Goal: Information Seeking & Learning: Check status

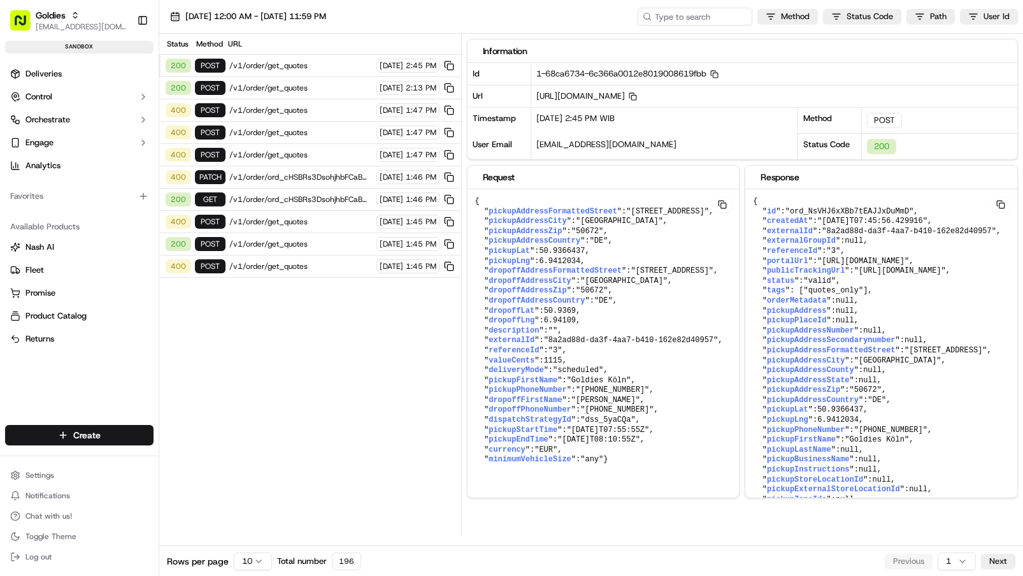
click at [318, 87] on span "/v1/order/get_quotes" at bounding box center [300, 88] width 143 height 10
click at [250, 68] on span "/v1/order/get_quotes" at bounding box center [300, 66] width 143 height 10
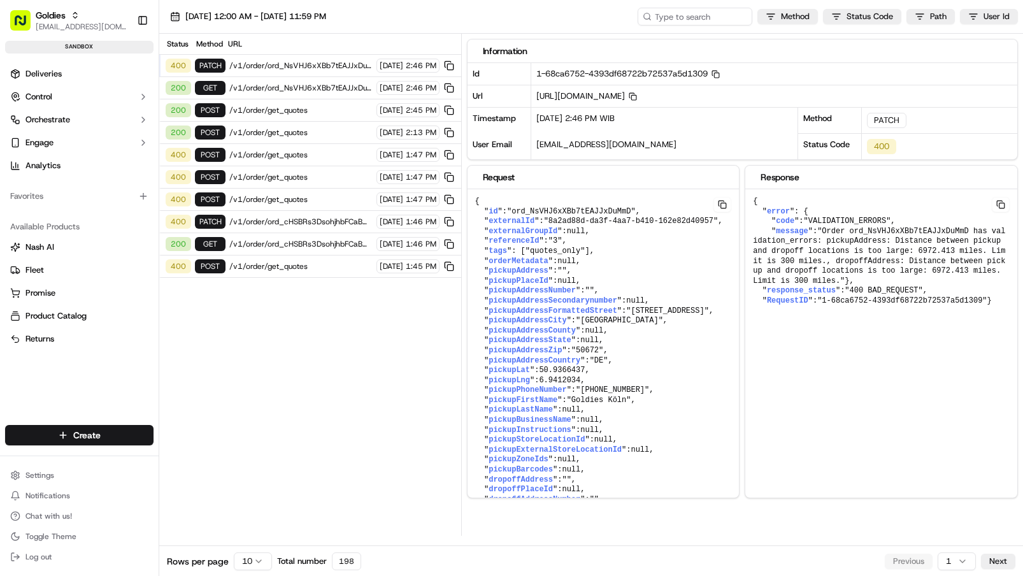
click at [292, 71] on div "400 PATCH /v1/order/ord_NsVHJ6xXBb7tEAJJxDuMmD 09/17/2025 2:46 PM" at bounding box center [310, 66] width 302 height 22
click at [264, 92] on span "/v1/order/ord_NsVHJ6xXBb7tEAJJxDuMmD" at bounding box center [300, 88] width 143 height 10
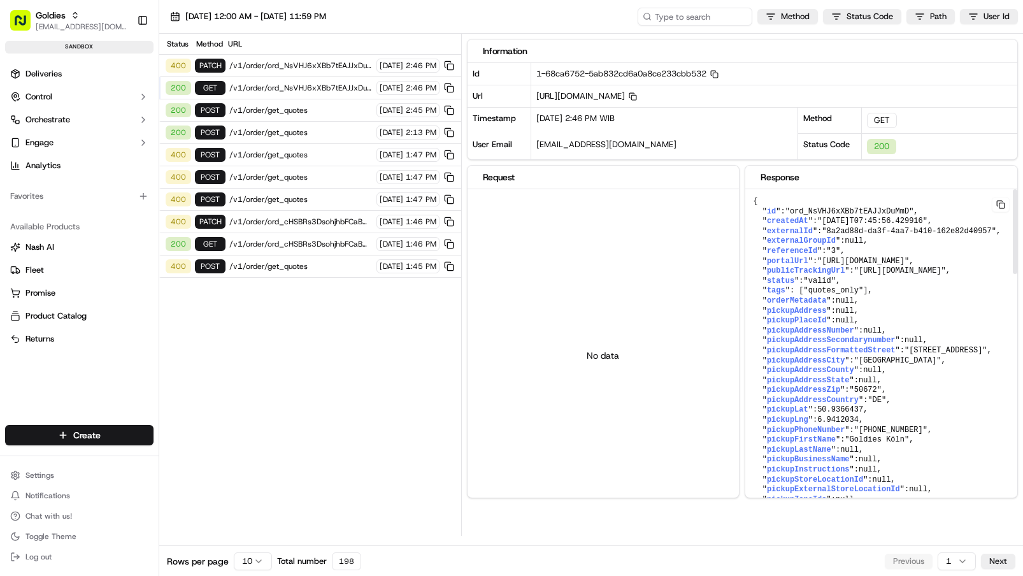
scroll to position [10, 0]
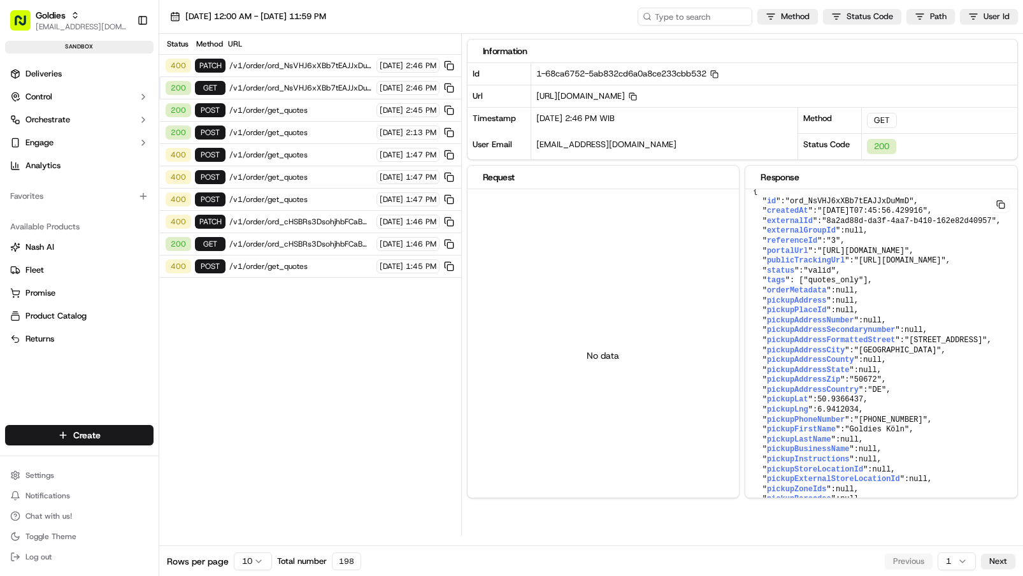
click at [248, 106] on span "/v1/order/get_quotes" at bounding box center [300, 110] width 143 height 10
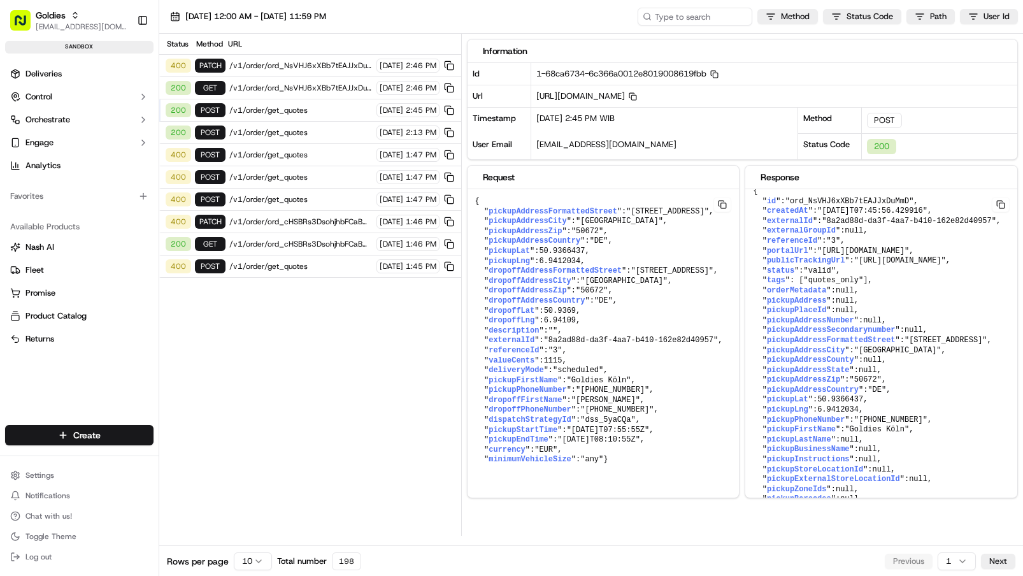
click at [278, 129] on span "/v1/order/get_quotes" at bounding box center [300, 132] width 143 height 10
